Goal: Task Accomplishment & Management: Use online tool/utility

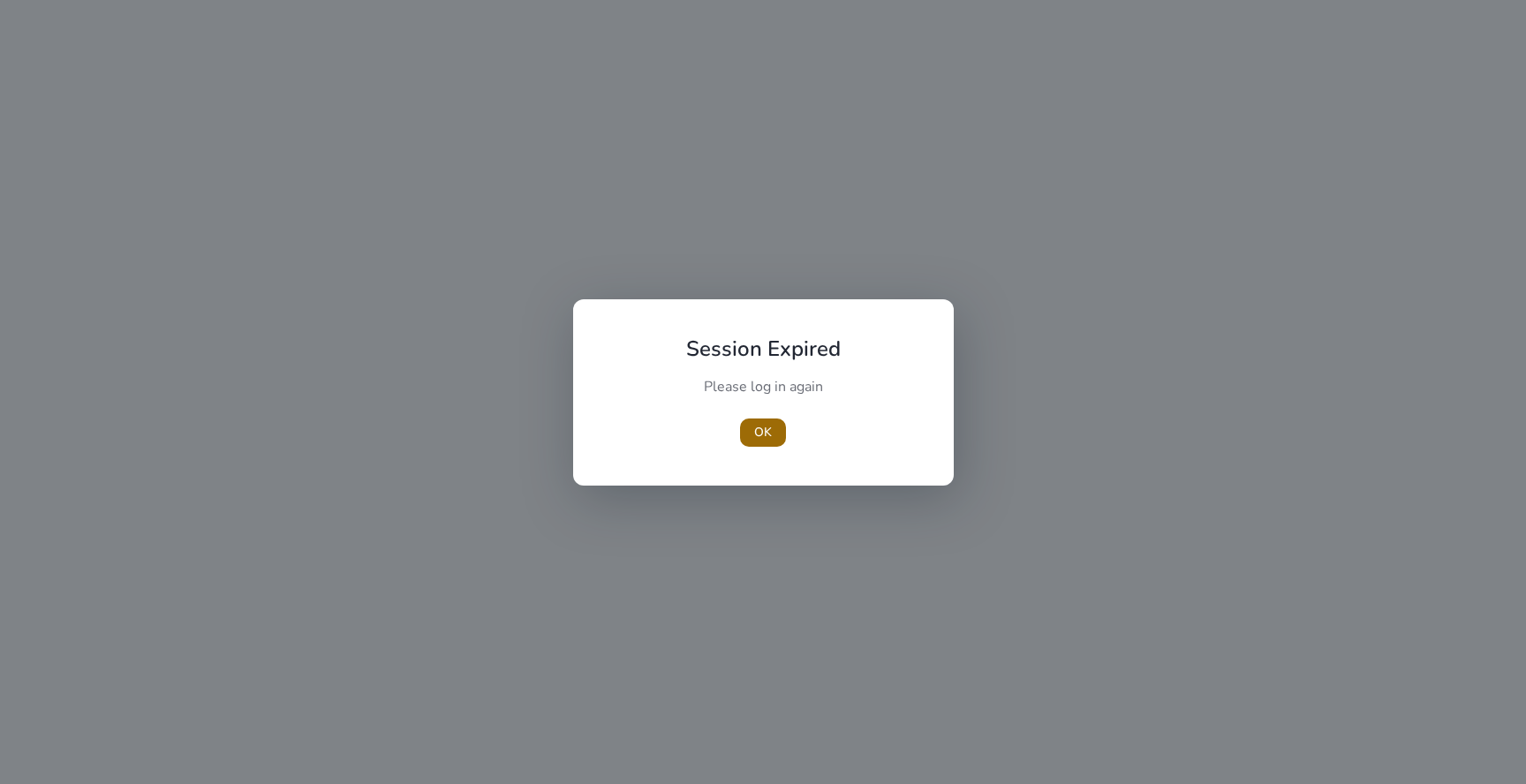
click at [767, 425] on span "OK" at bounding box center [763, 431] width 18 height 19
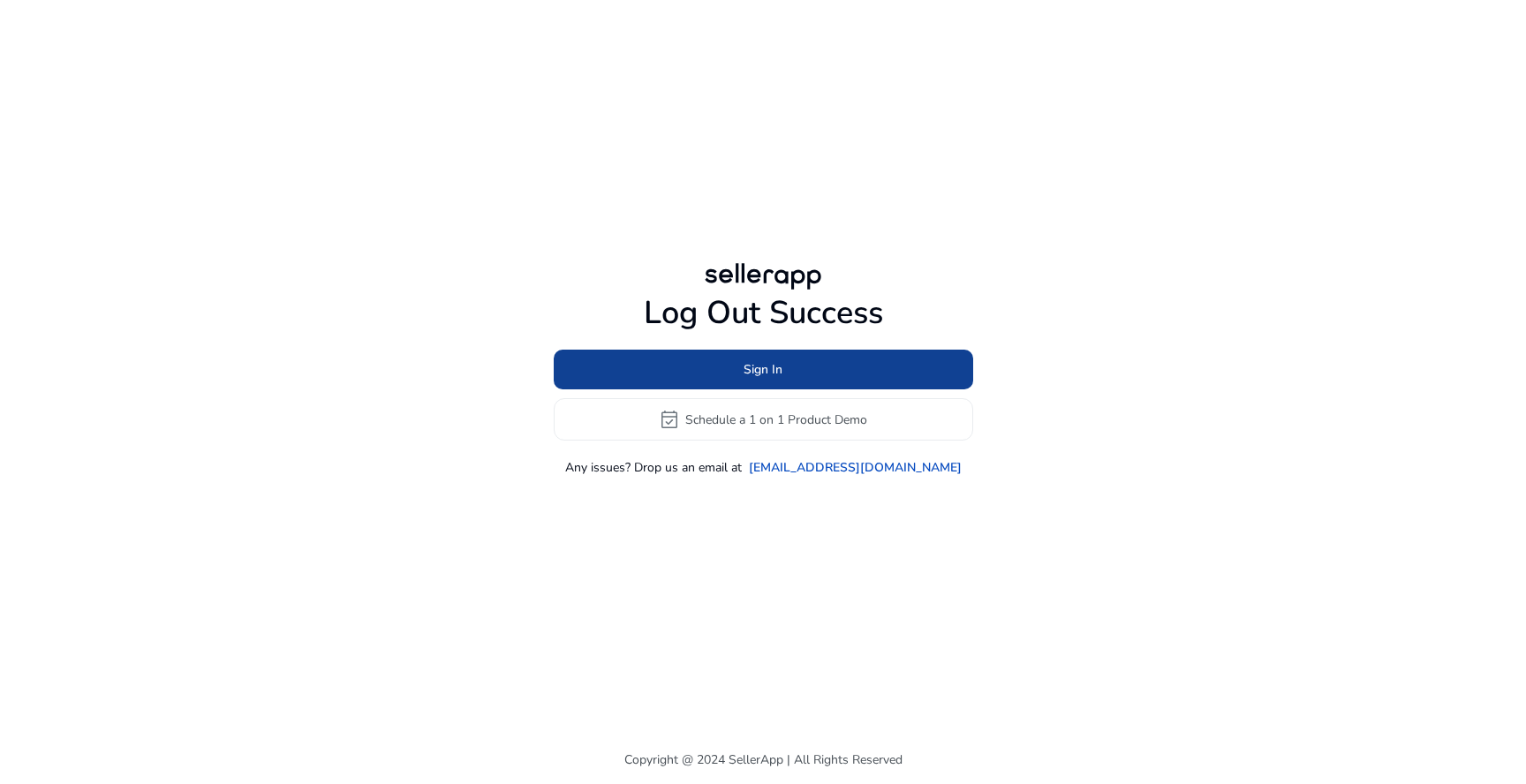
click at [789, 377] on span at bounding box center [763, 370] width 420 height 43
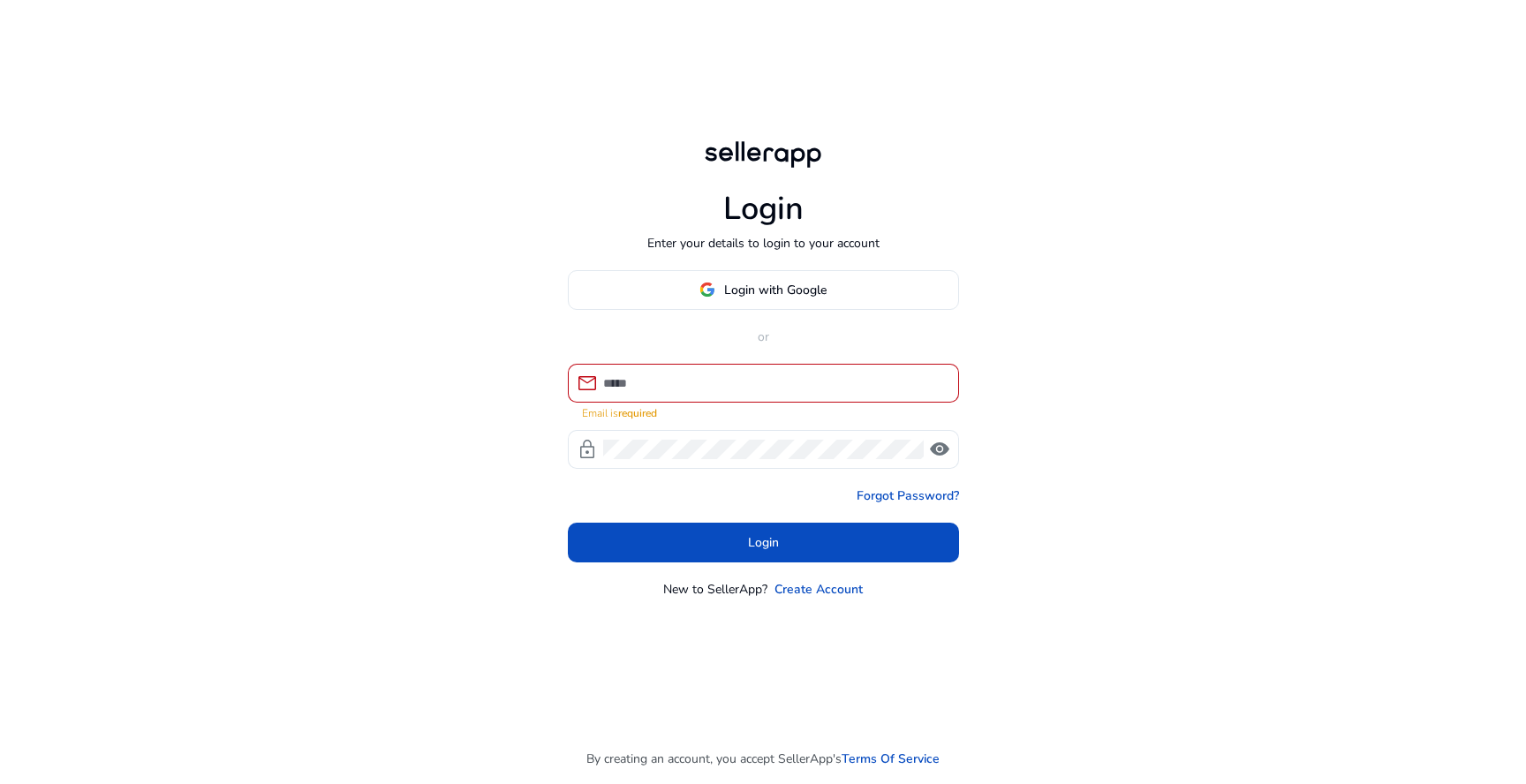
type input "**********"
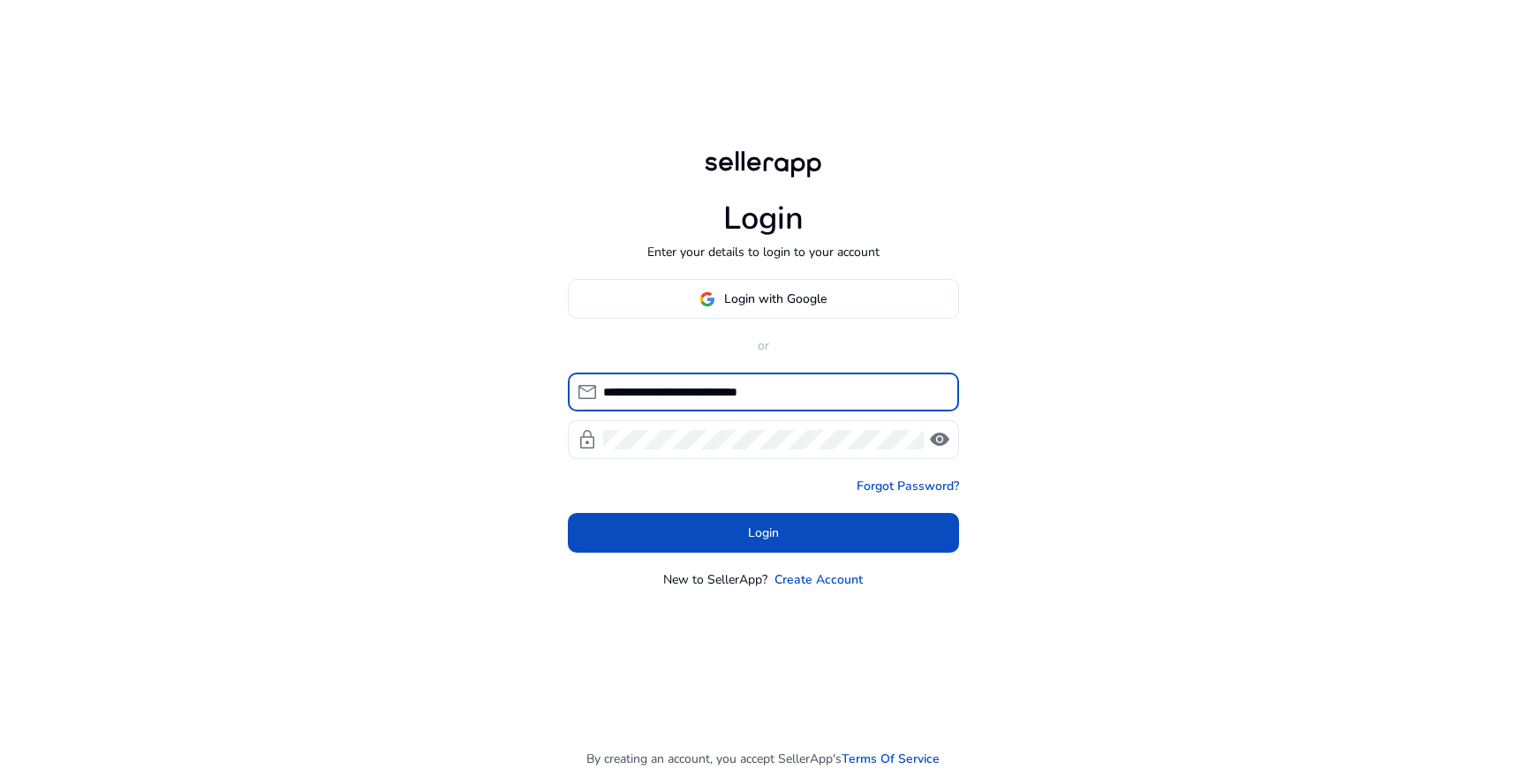
click button "Login" at bounding box center [764, 533] width 392 height 40
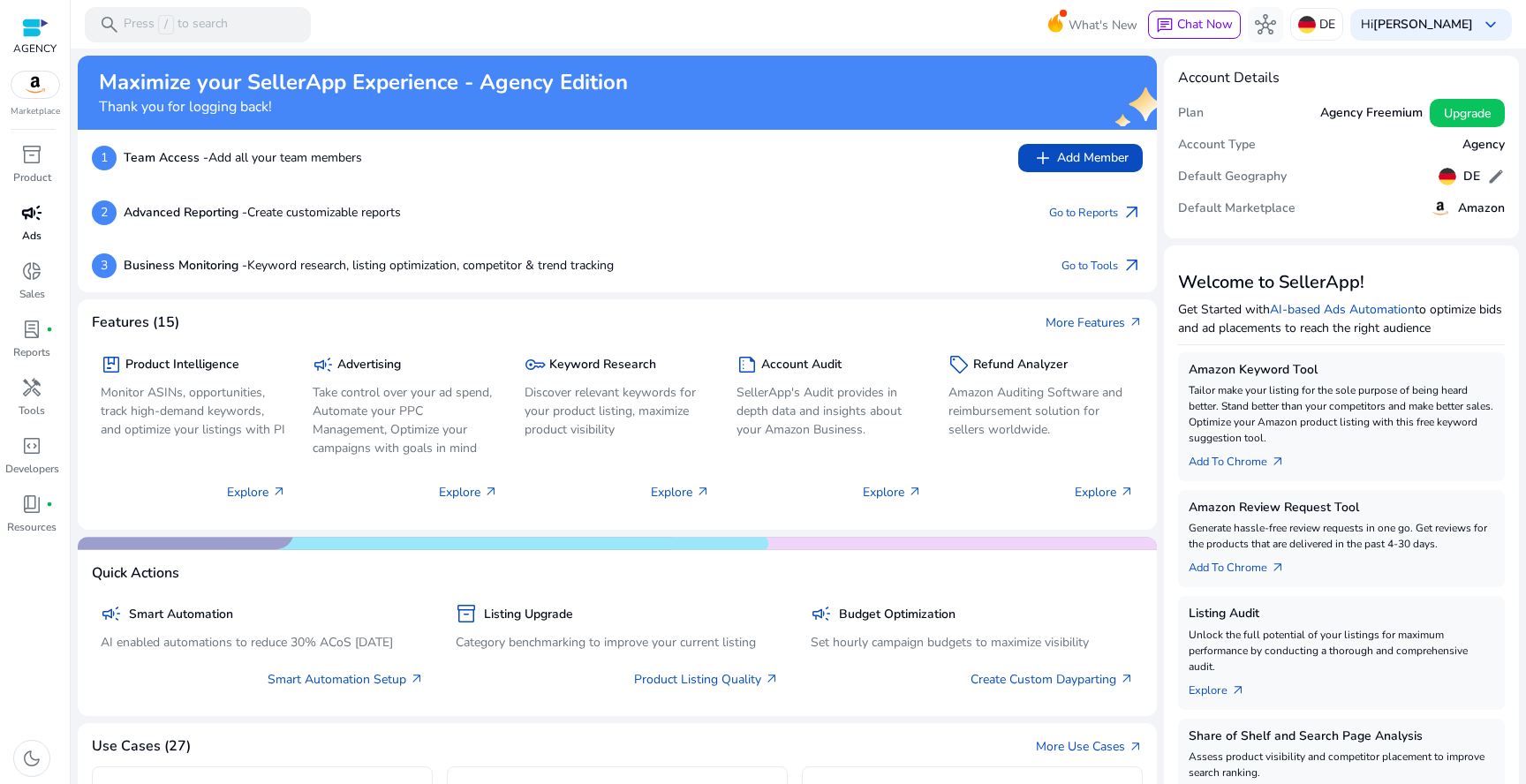
click at [22, 230] on p "Ads" at bounding box center [32, 236] width 19 height 16
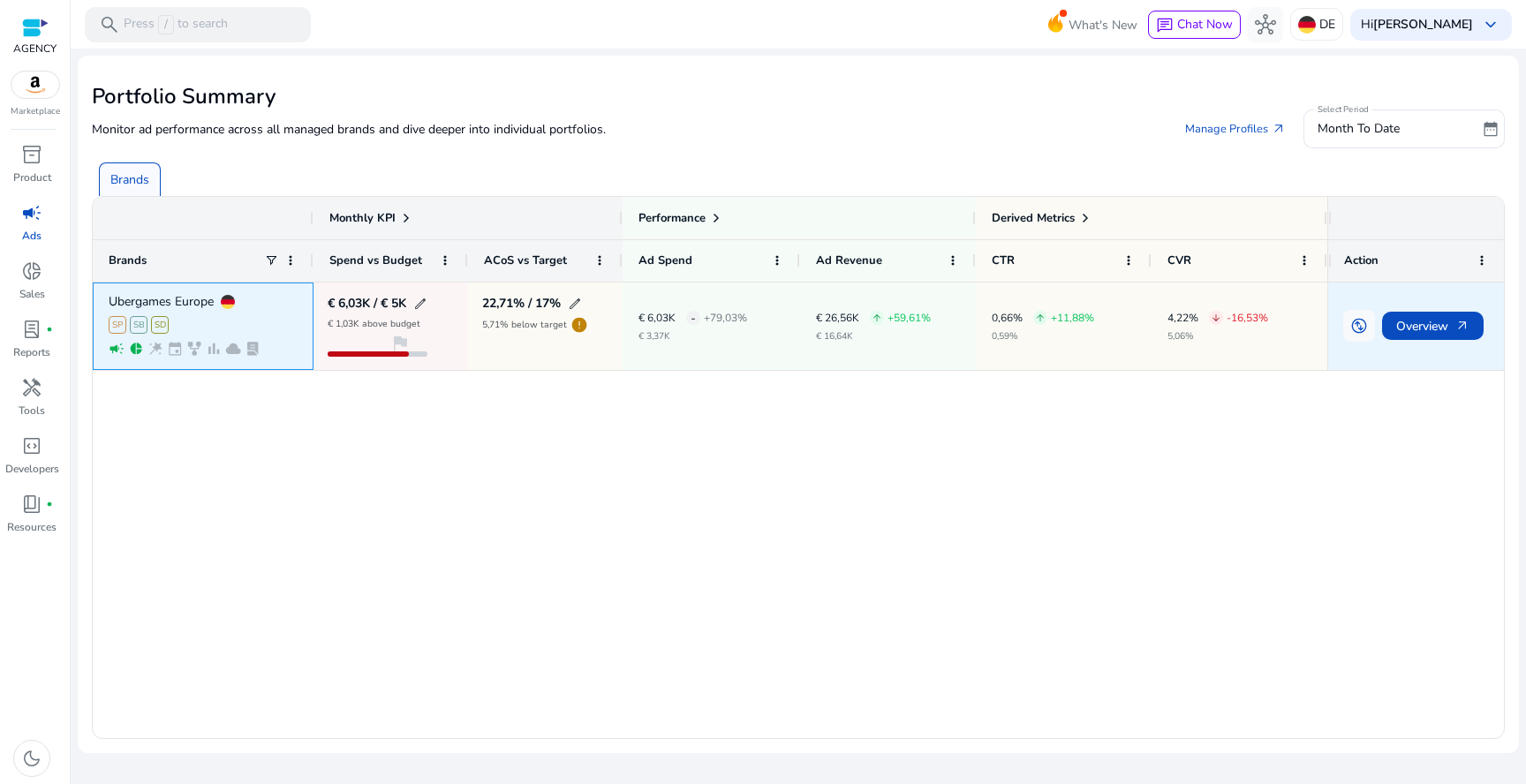
click at [188, 301] on p "Ubergames Europe" at bounding box center [161, 302] width 105 height 13
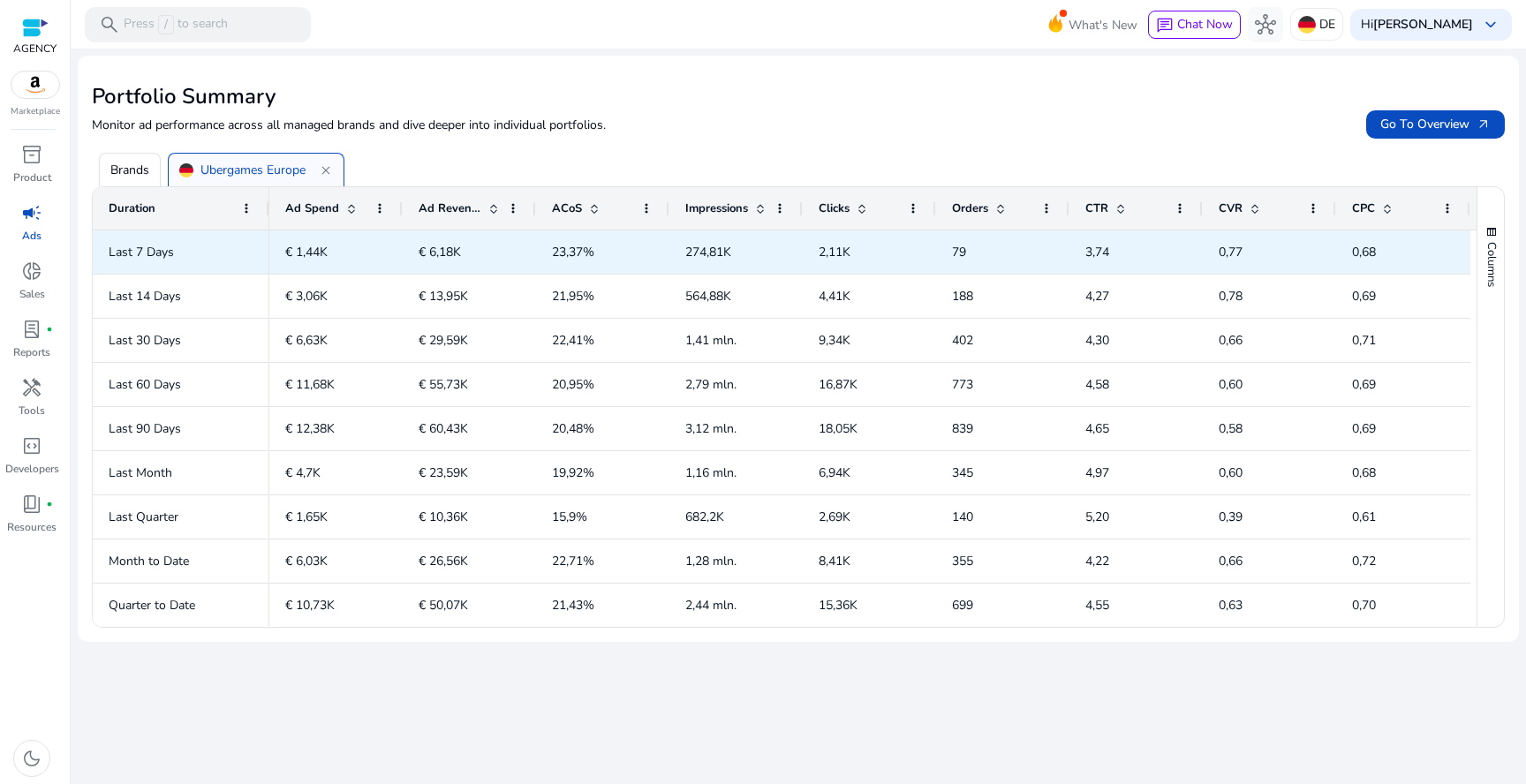
click at [155, 254] on span "Last 7 Days" at bounding box center [140, 251] width 65 height 17
click at [158, 282] on span "Last 14 Days" at bounding box center [180, 296] width 145 height 36
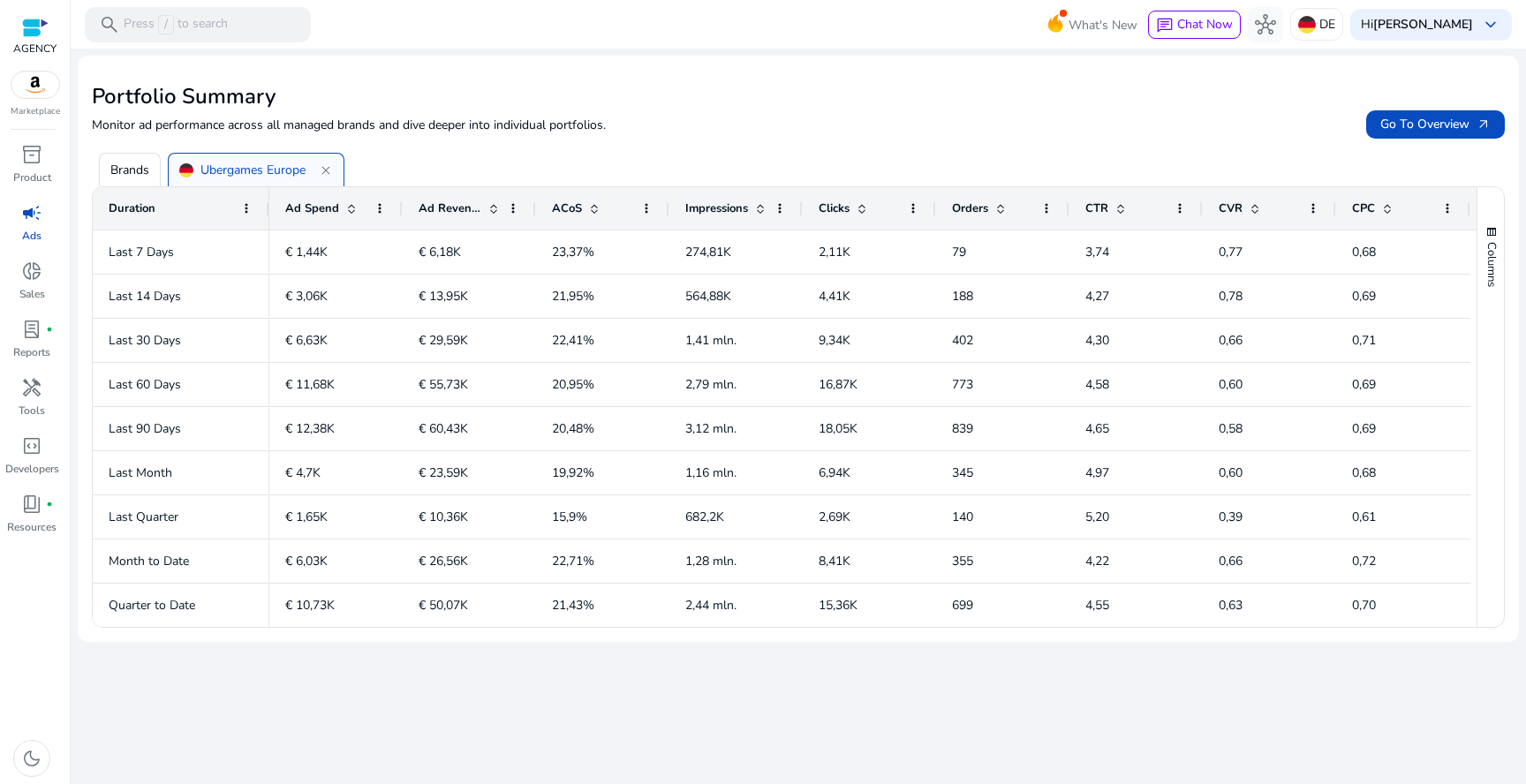
click at [25, 240] on p "Ads" at bounding box center [32, 236] width 19 height 16
click at [1410, 139] on span at bounding box center [1435, 125] width 138 height 43
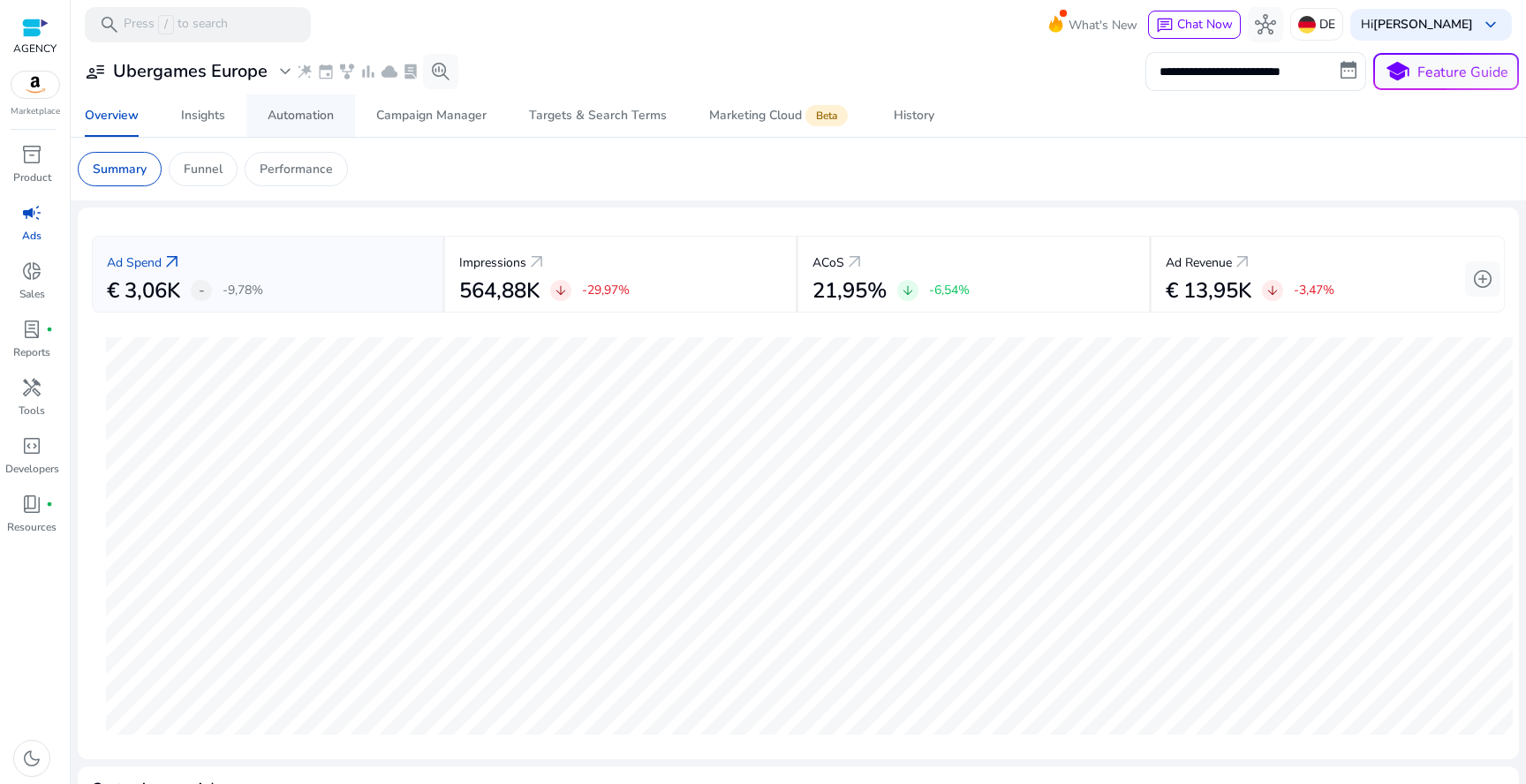
click at [315, 122] on div "Automation" at bounding box center [301, 115] width 66 height 13
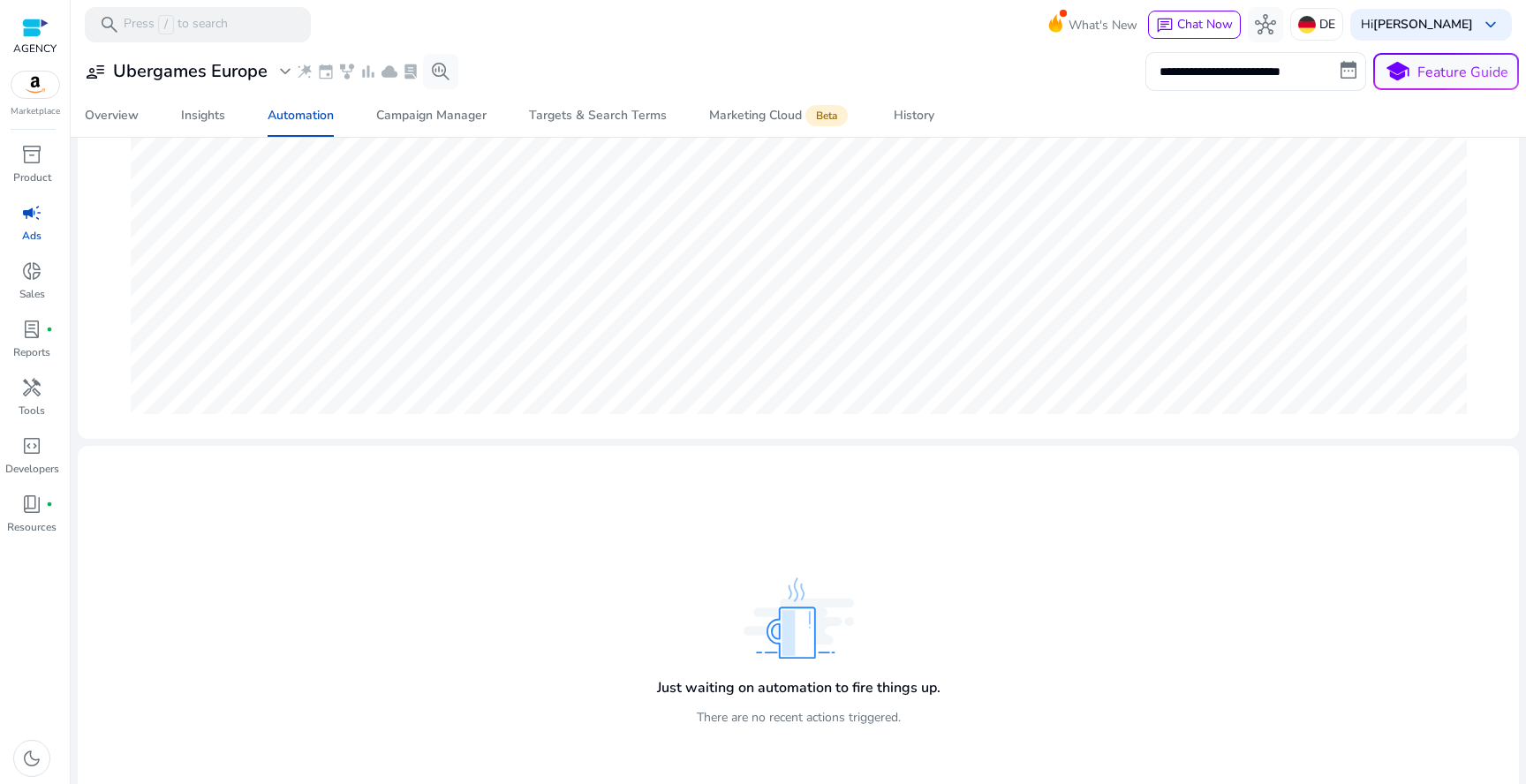
scroll to position [316, 0]
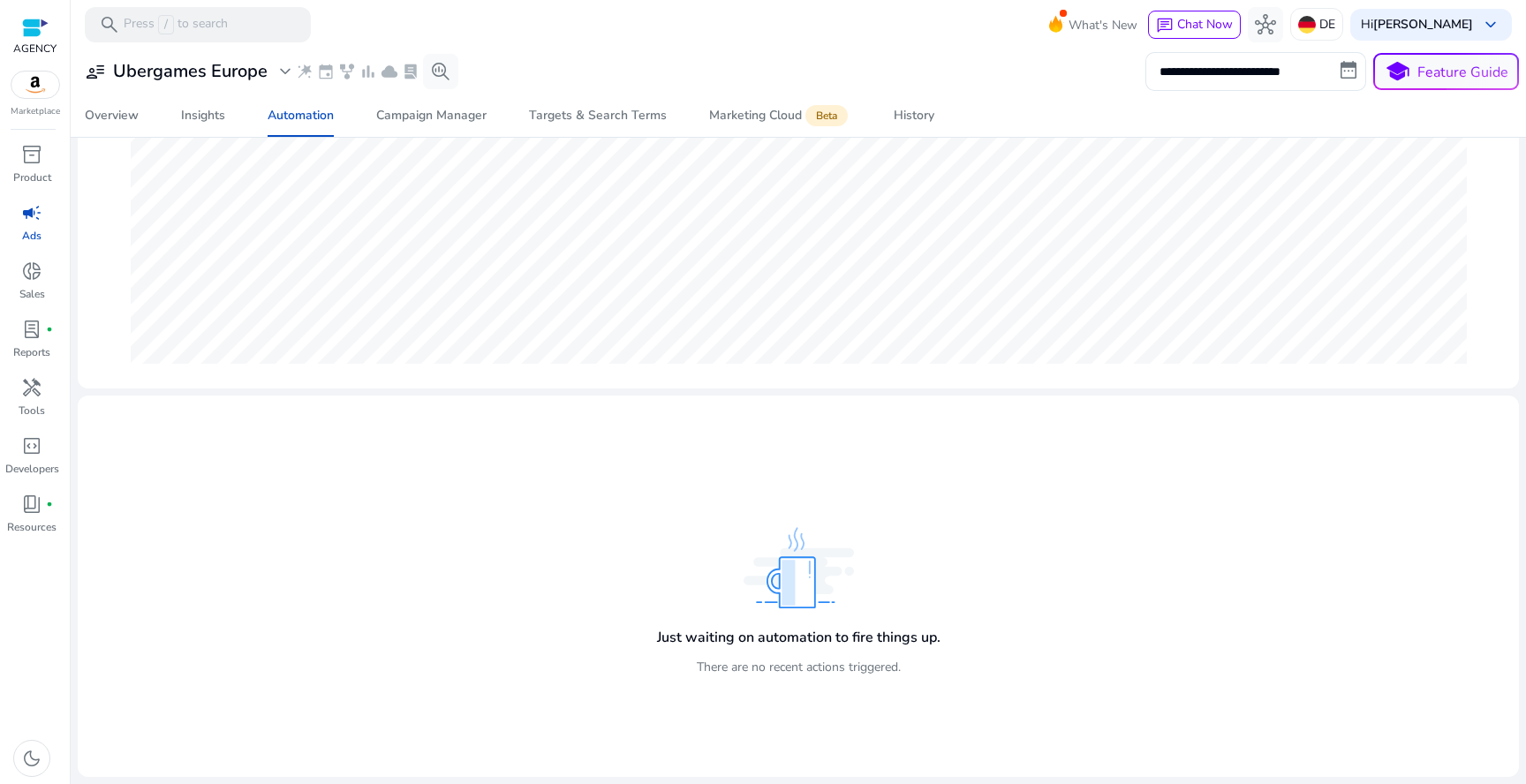
click at [875, 595] on div "Just waiting on automation to fire things up. There are no recent actions trigg…" at bounding box center [799, 609] width 292 height 172
